Goal: Find specific page/section

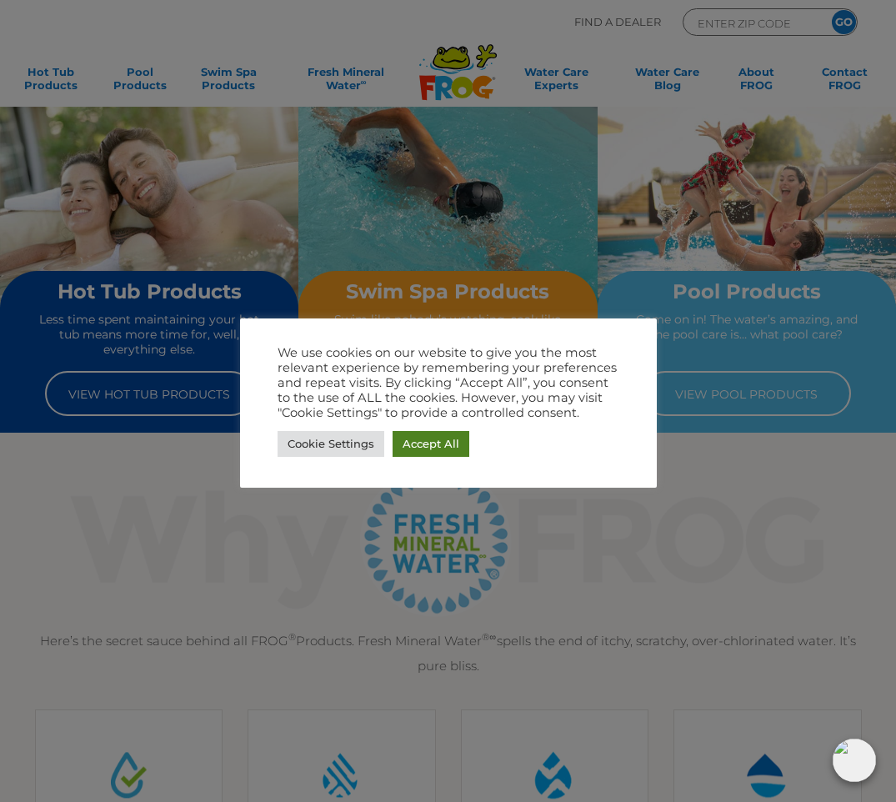
click at [430, 444] on link "Accept All" at bounding box center [431, 444] width 77 height 26
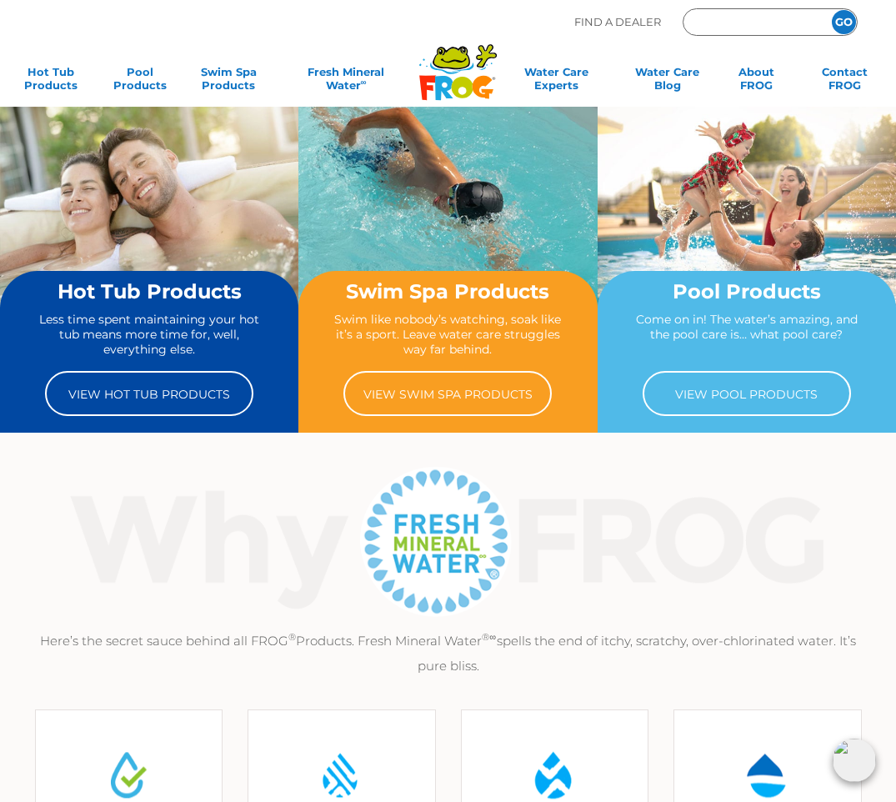
click at [740, 21] on input "Zip Code Form" at bounding box center [752, 22] width 113 height 19
type input "43054"
click at [841, 19] on input "GO" at bounding box center [844, 22] width 24 height 24
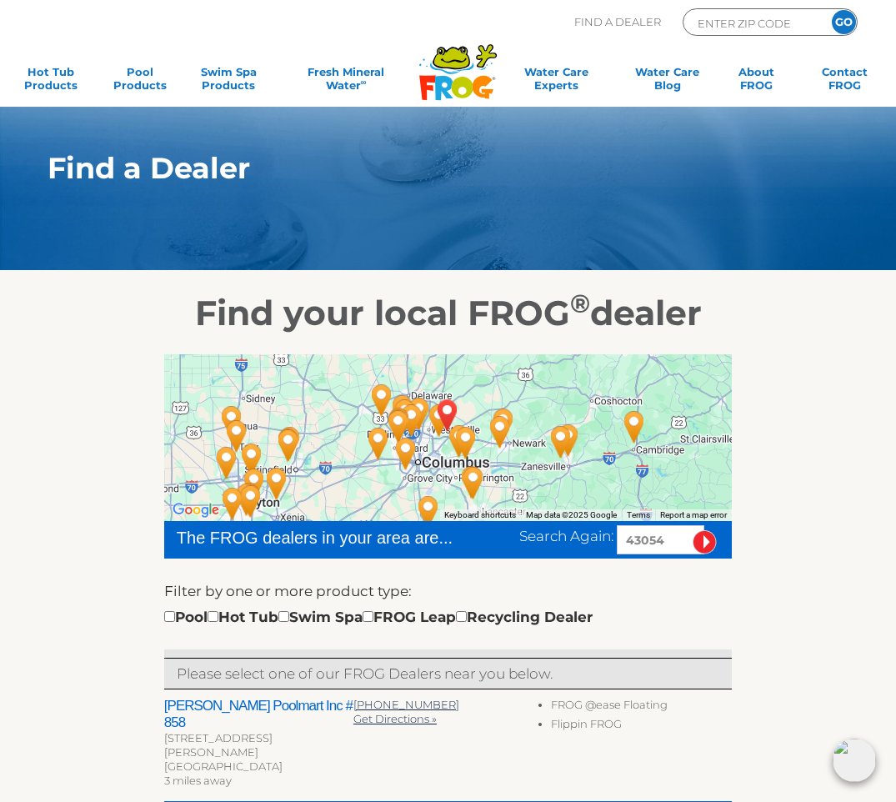
scroll to position [5, 0]
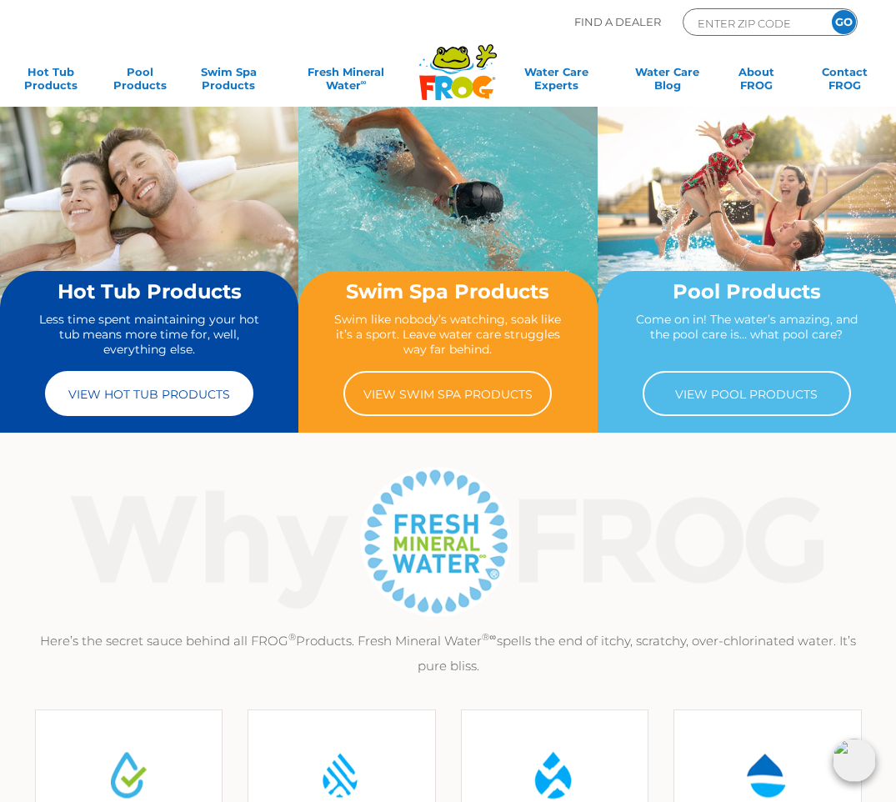
click at [158, 404] on link "View Hot Tub Products" at bounding box center [149, 393] width 208 height 45
